Goal: Information Seeking & Learning: Understand process/instructions

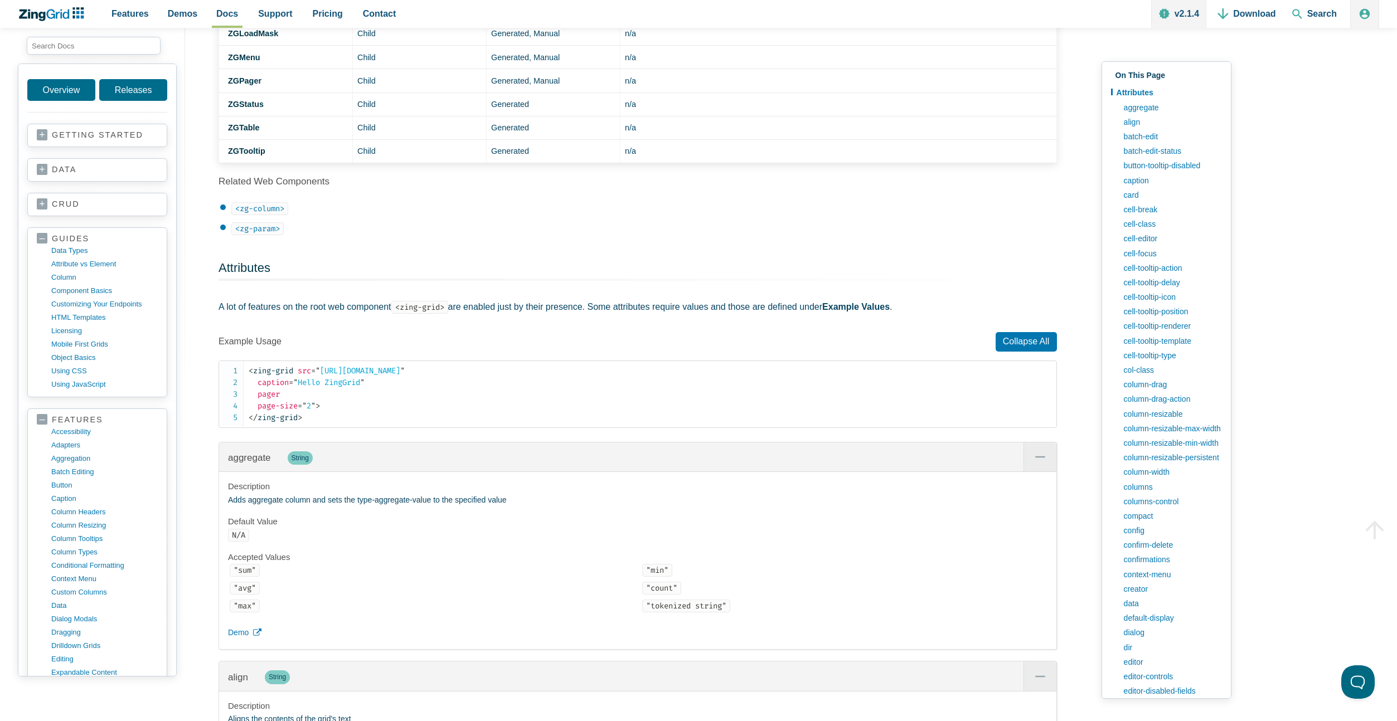
scroll to position [830, 0]
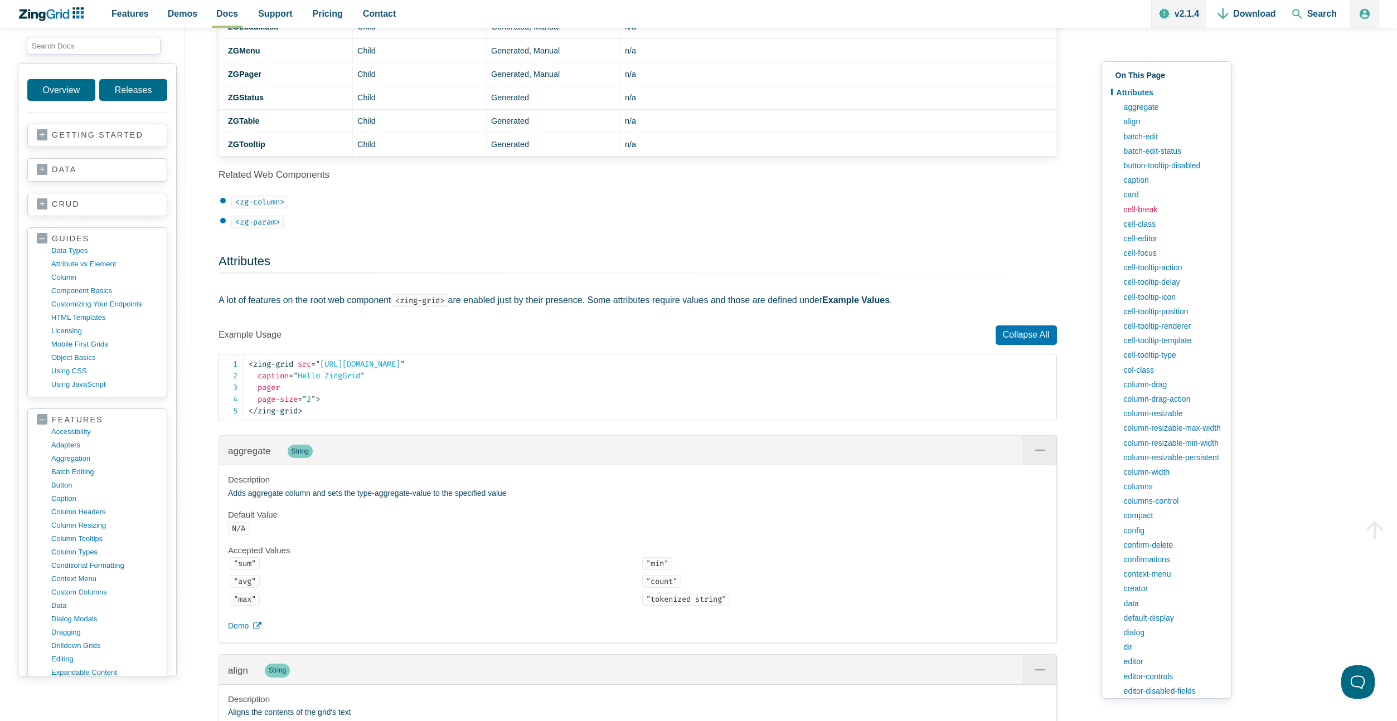
click at [1149, 206] on link "cell-break" at bounding box center [1170, 209] width 104 height 14
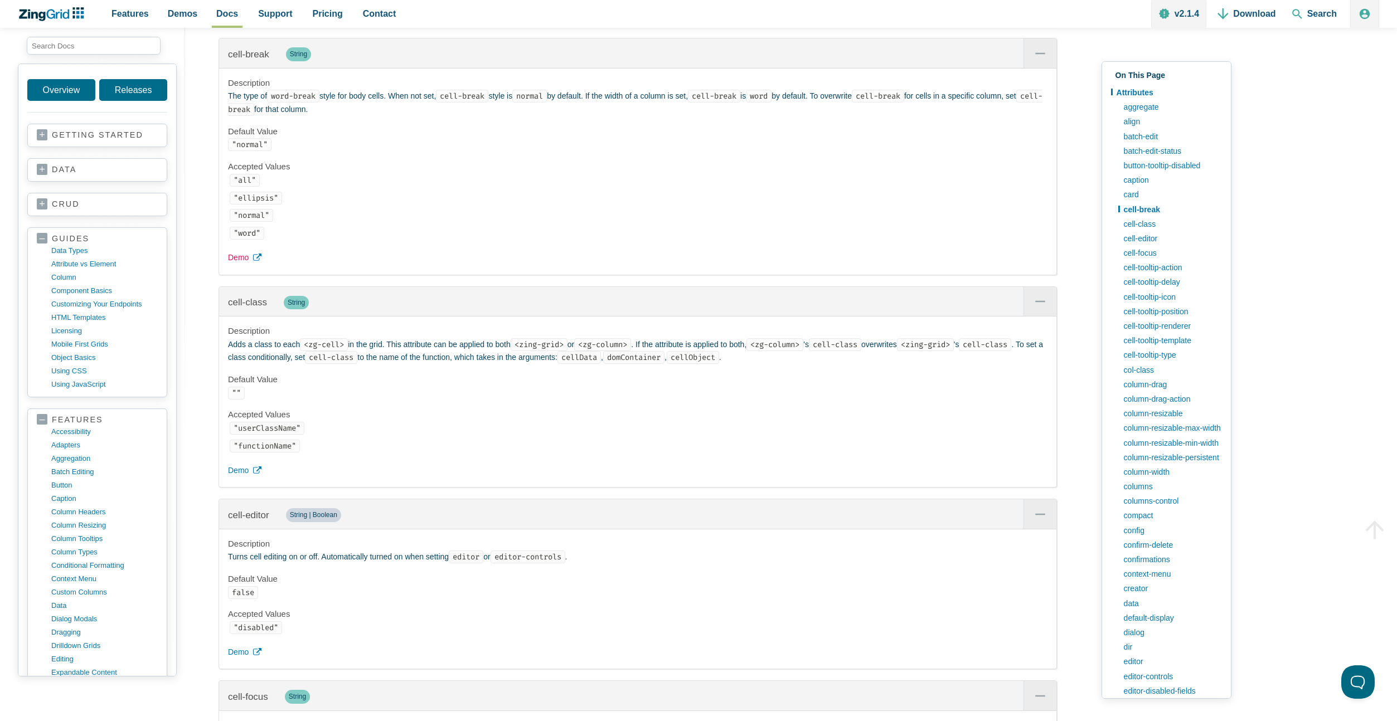
click at [242, 261] on span "Demo" at bounding box center [238, 257] width 21 height 13
click at [1171, 474] on link "column-width" at bounding box center [1170, 472] width 104 height 14
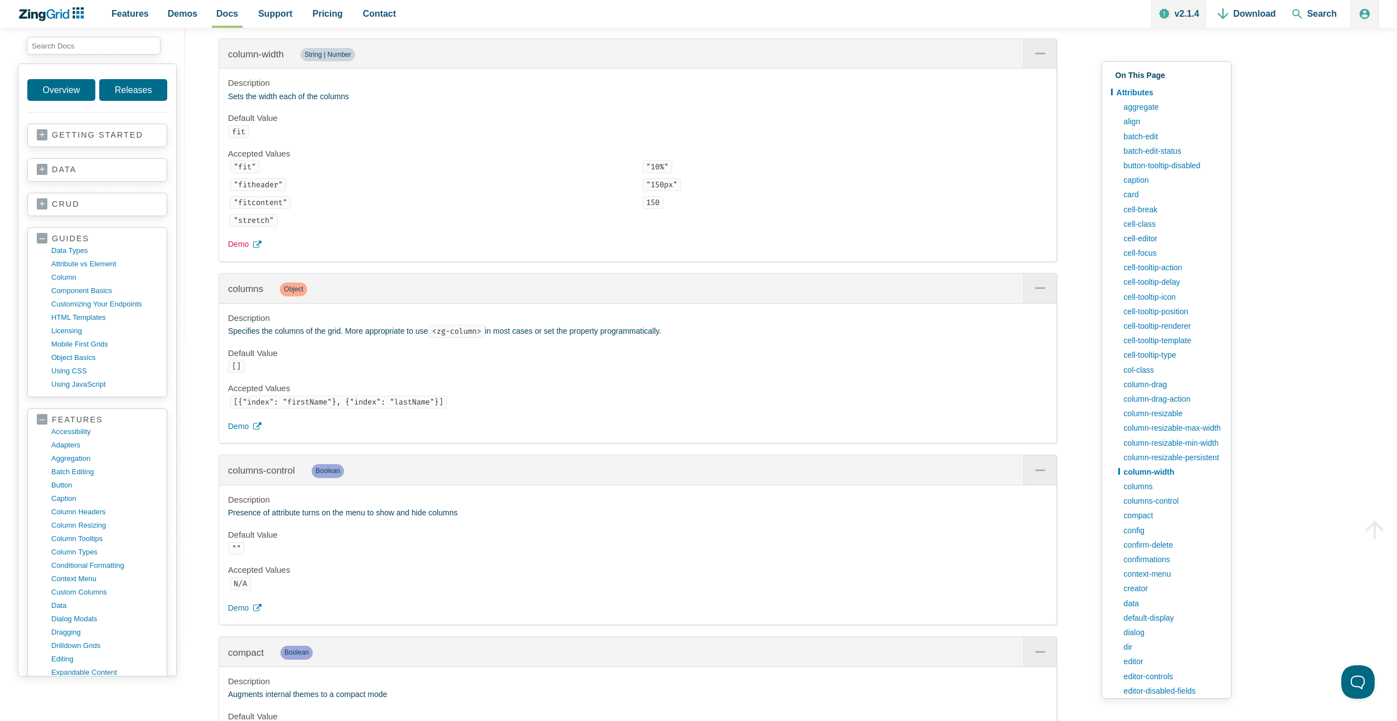
click at [240, 247] on span "Demo" at bounding box center [238, 244] width 21 height 13
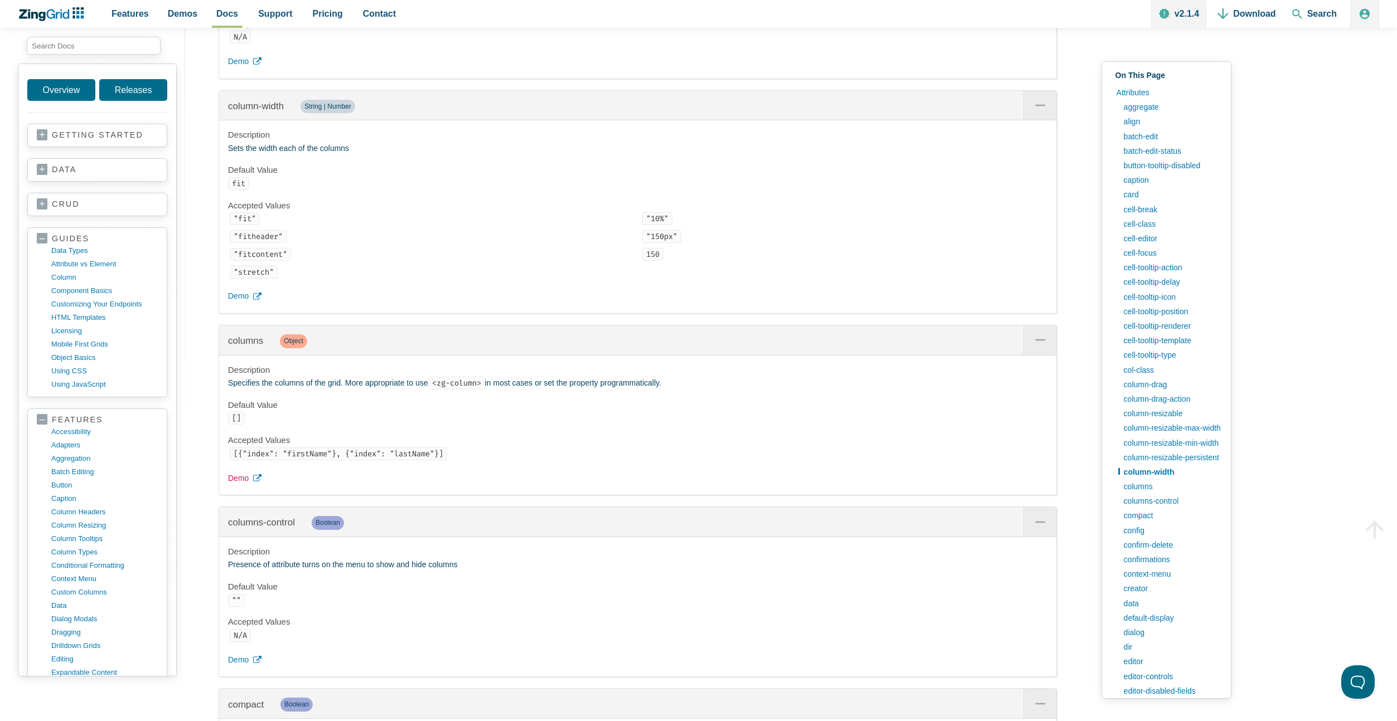
scroll to position [5988, 0]
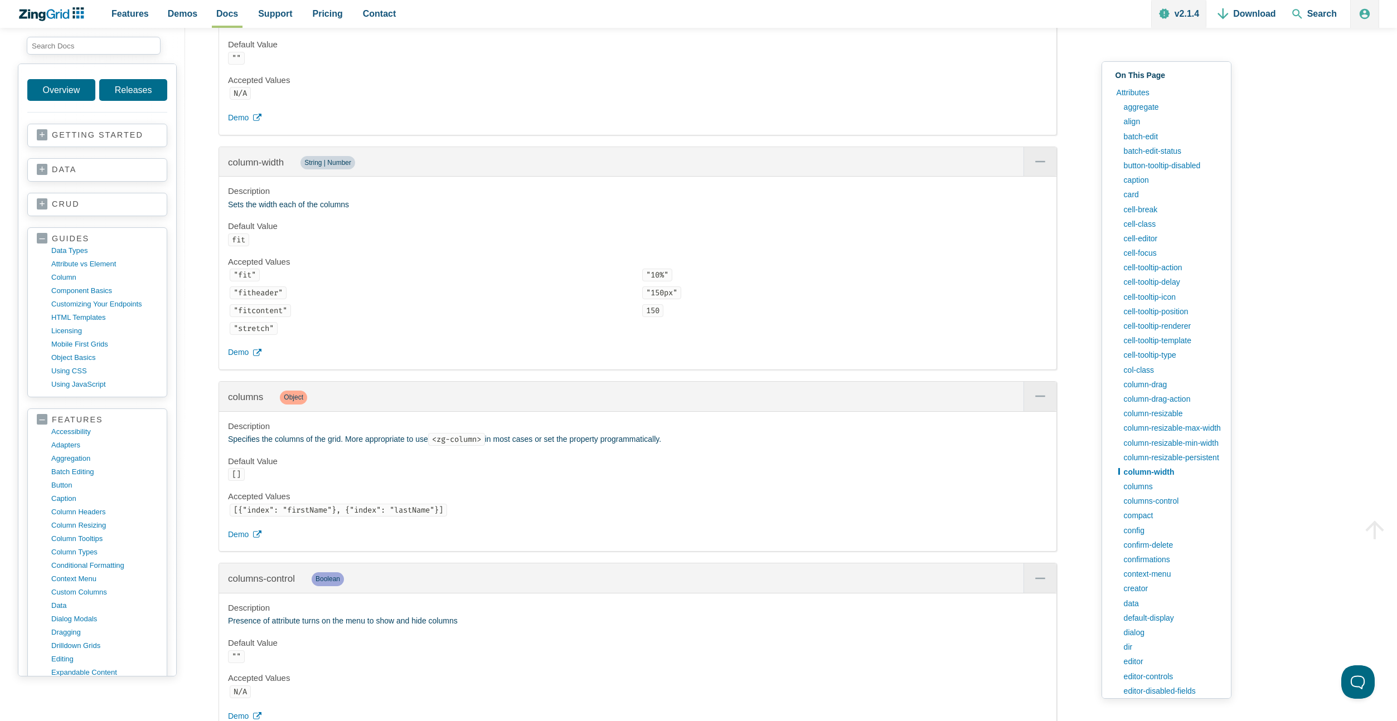
click at [257, 295] on code ""fitheader"" at bounding box center [258, 292] width 57 height 13
copy code "fitheader"
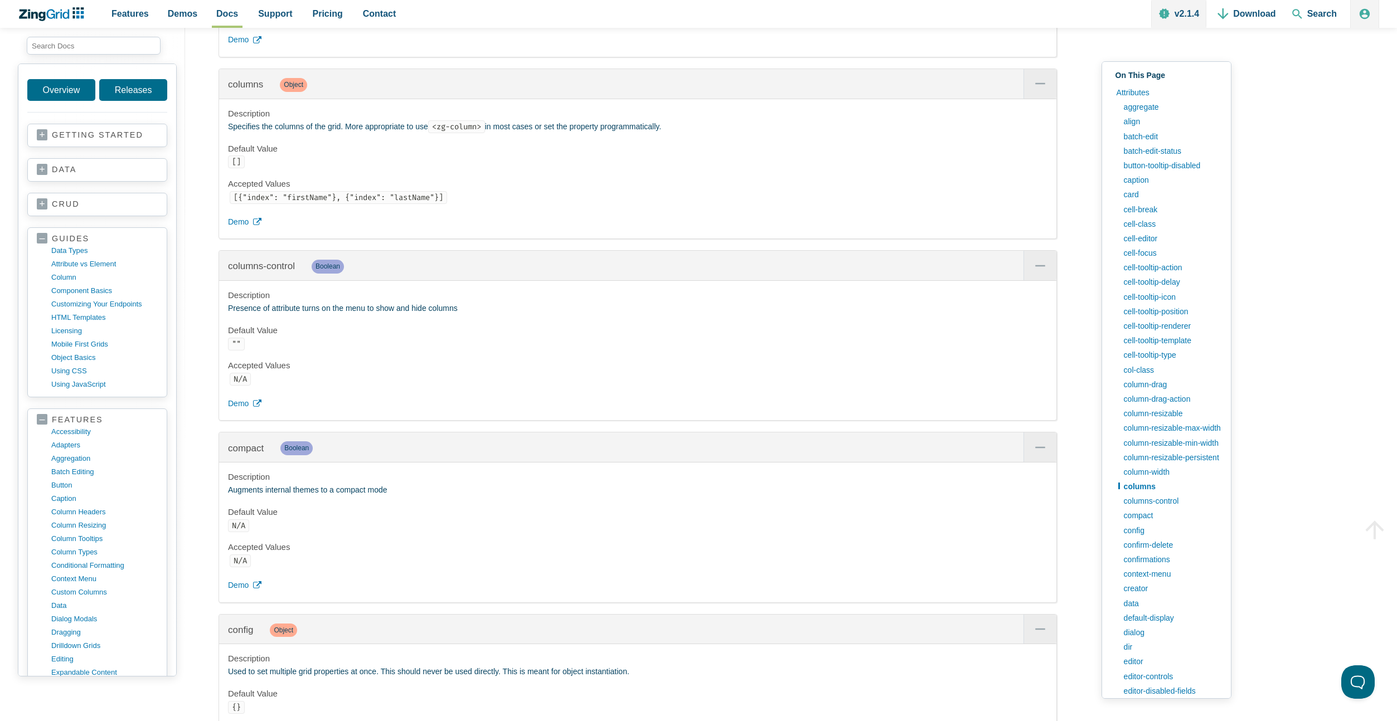
scroll to position [6307, 0]
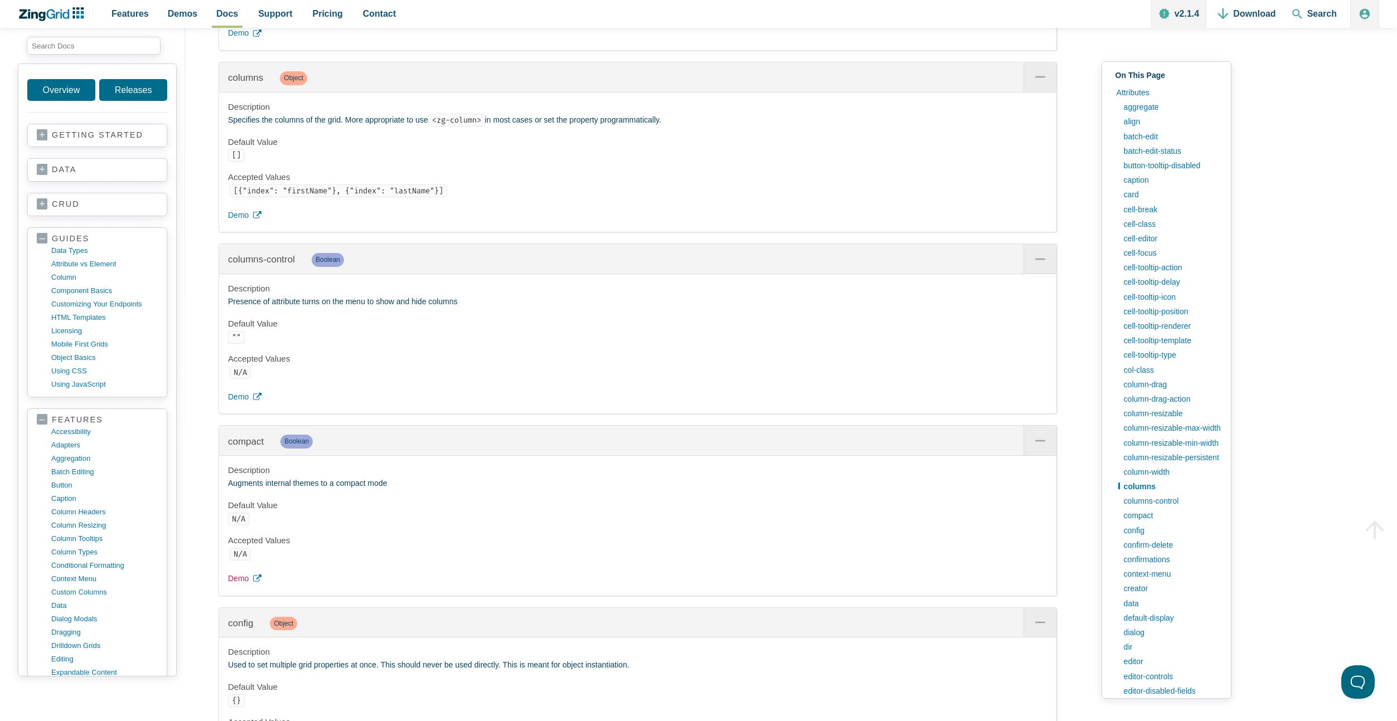
click at [242, 584] on span "Demo" at bounding box center [238, 578] width 21 height 13
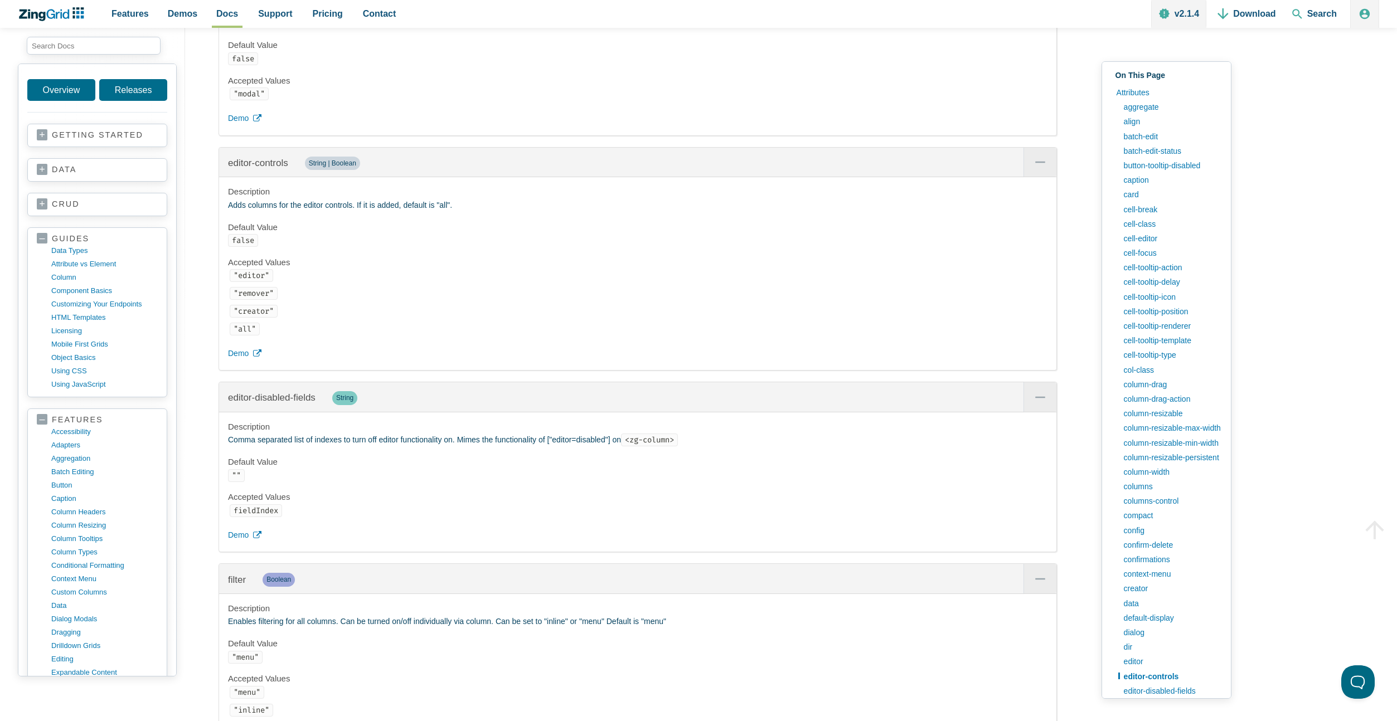
scroll to position [8734, 0]
